Goal: Find contact information: Find contact information

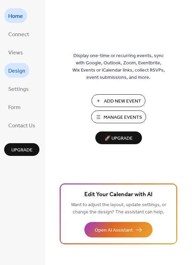
click at [18, 73] on span "Design" at bounding box center [16, 71] width 17 height 11
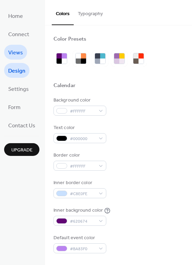
click at [15, 53] on span "Views" at bounding box center [15, 52] width 15 height 11
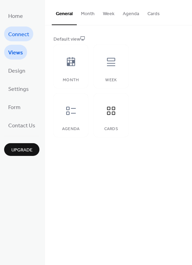
click at [15, 35] on span "Connect" at bounding box center [18, 34] width 21 height 11
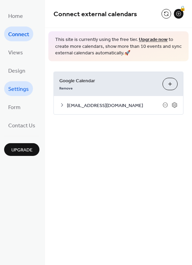
click at [21, 89] on span "Settings" at bounding box center [18, 89] width 21 height 11
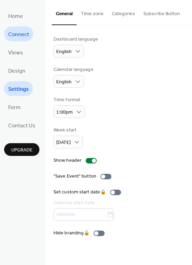
click at [23, 27] on link "Connect" at bounding box center [18, 33] width 29 height 15
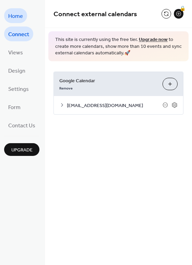
click at [20, 19] on span "Home" at bounding box center [15, 16] width 15 height 11
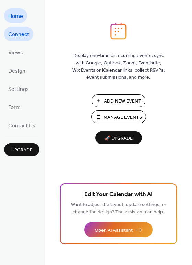
click at [22, 29] on span "Connect" at bounding box center [18, 34] width 21 height 11
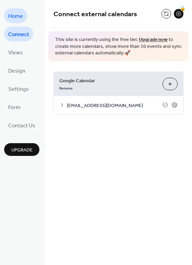
click at [24, 19] on link "Home" at bounding box center [15, 15] width 23 height 15
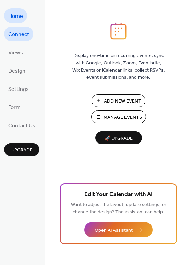
click at [23, 41] on link "Connect" at bounding box center [18, 33] width 29 height 15
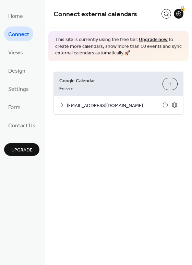
click at [62, 102] on icon at bounding box center [61, 104] width 5 height 5
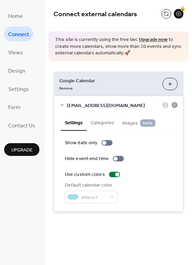
click at [174, 103] on icon at bounding box center [174, 104] width 5 height 5
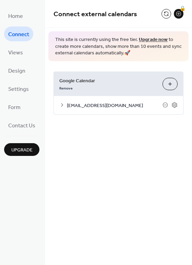
click at [98, 105] on span "aedan@shamanswaydogtraining.com" at bounding box center [115, 105] width 96 height 7
